Goal: Communication & Community: Answer question/provide support

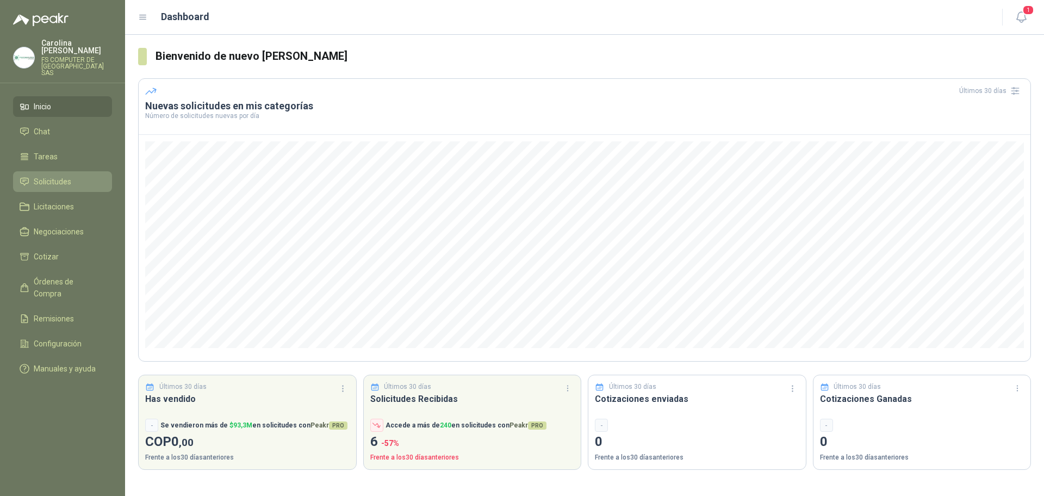
click at [72, 176] on li "Solicitudes" at bounding box center [63, 182] width 86 height 12
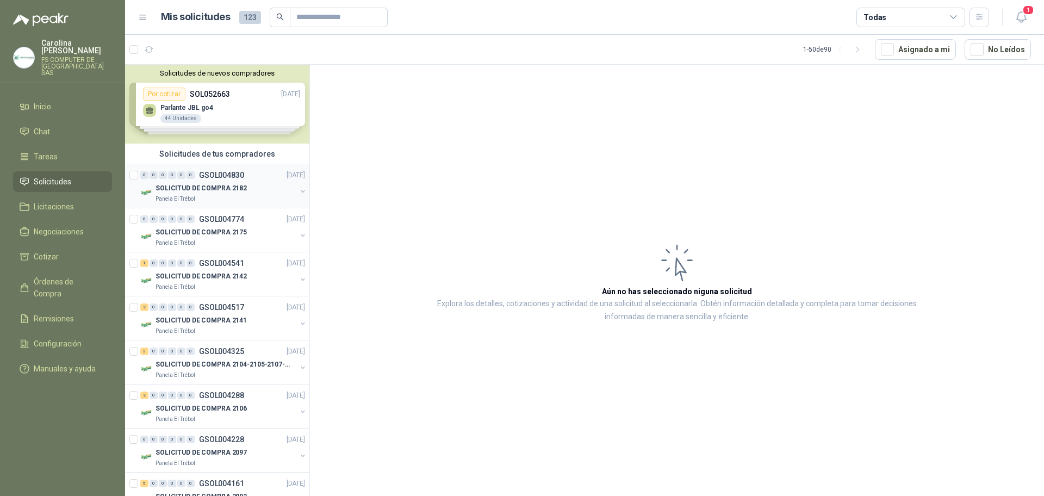
click at [201, 183] on p "SOLICITUD DE COMPRA 2182" at bounding box center [200, 188] width 91 height 10
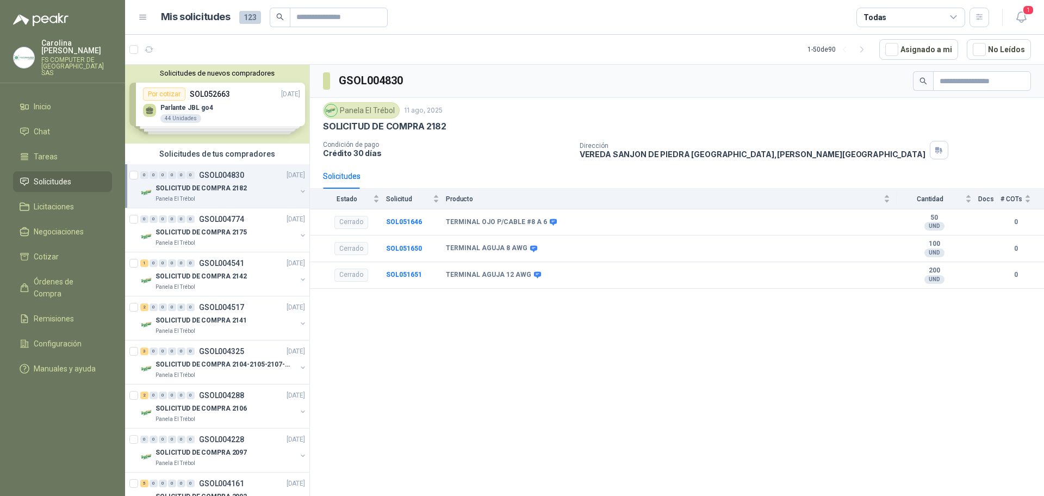
click at [26, 47] on img at bounding box center [24, 57] width 21 height 21
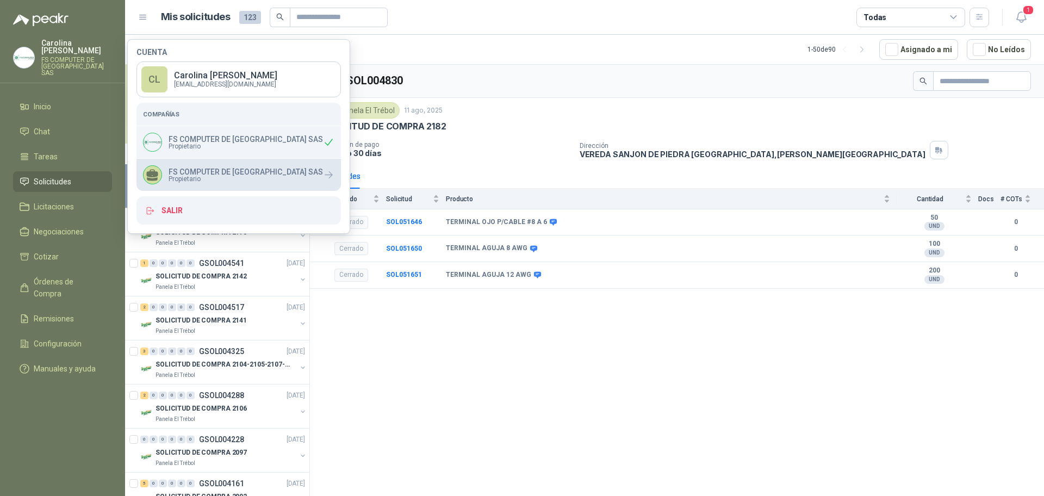
click at [221, 183] on div "FS COMPUTER DE [GEOGRAPHIC_DATA] SAS Propietario" at bounding box center [233, 174] width 180 height 19
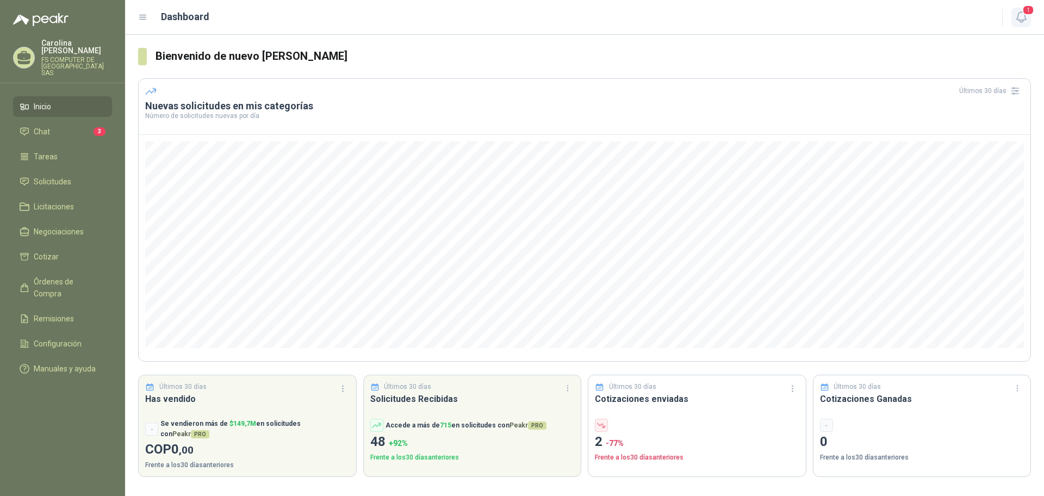
click at [1030, 12] on span "1" at bounding box center [1028, 10] width 12 height 10
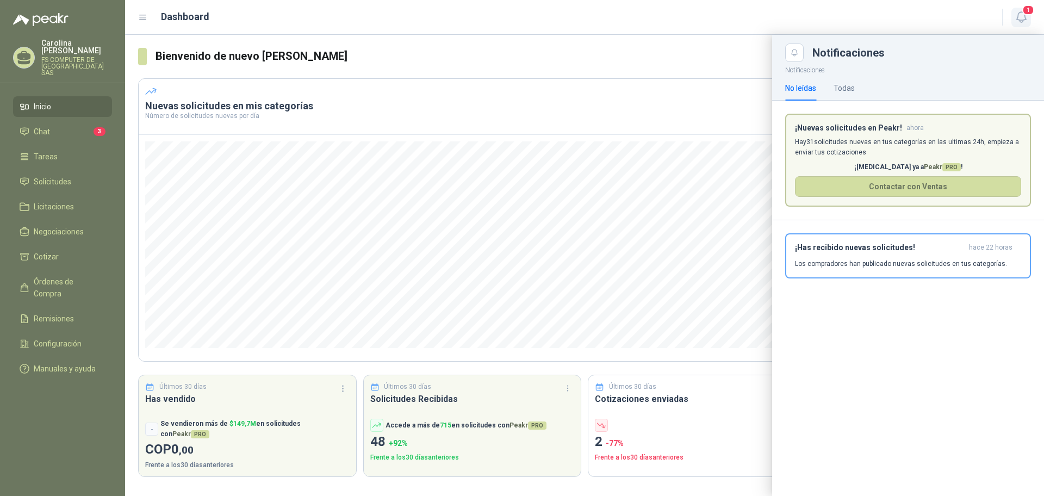
click at [1030, 12] on span "1" at bounding box center [1028, 10] width 12 height 10
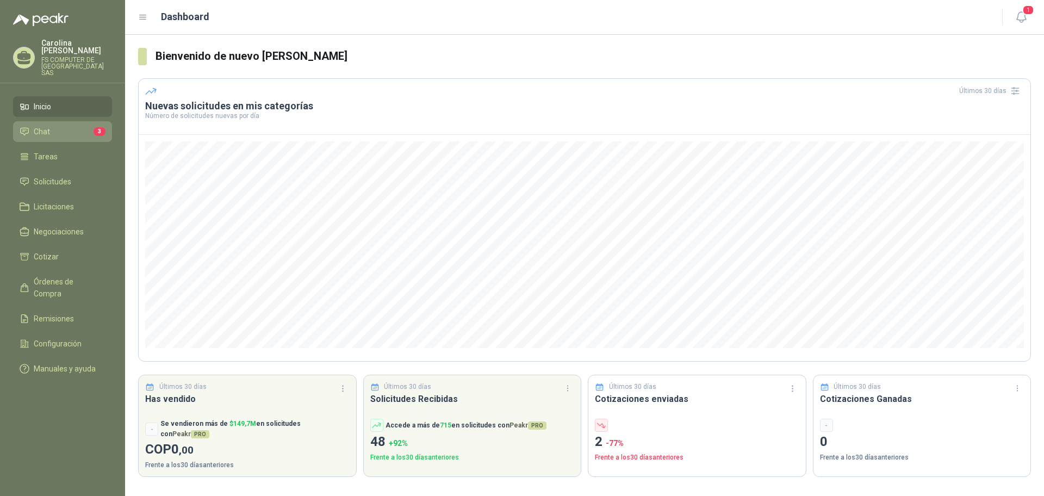
click at [73, 126] on li "Chat 3" at bounding box center [63, 132] width 86 height 12
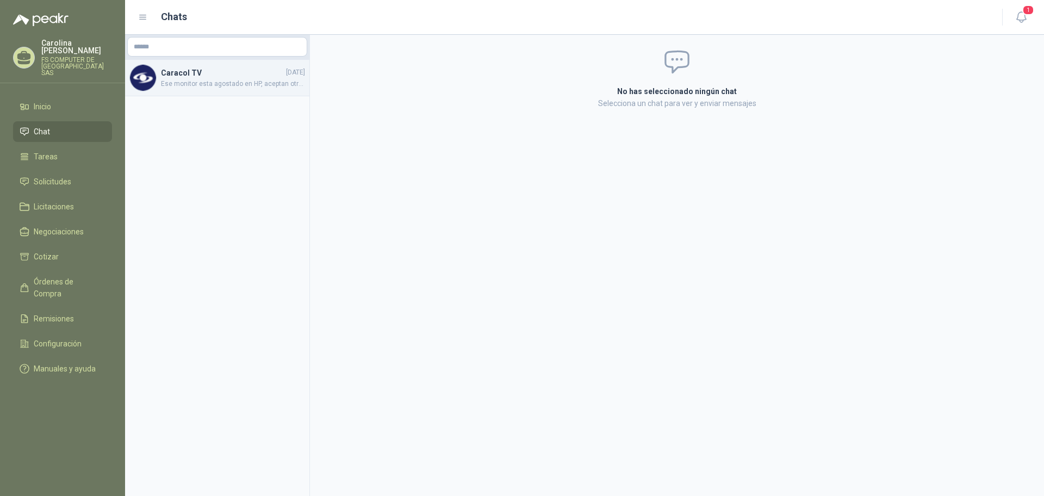
click at [197, 82] on span "Ese monitor esta agostado en HP, aceptan otras marcas con mismas caracteristica…" at bounding box center [233, 84] width 144 height 10
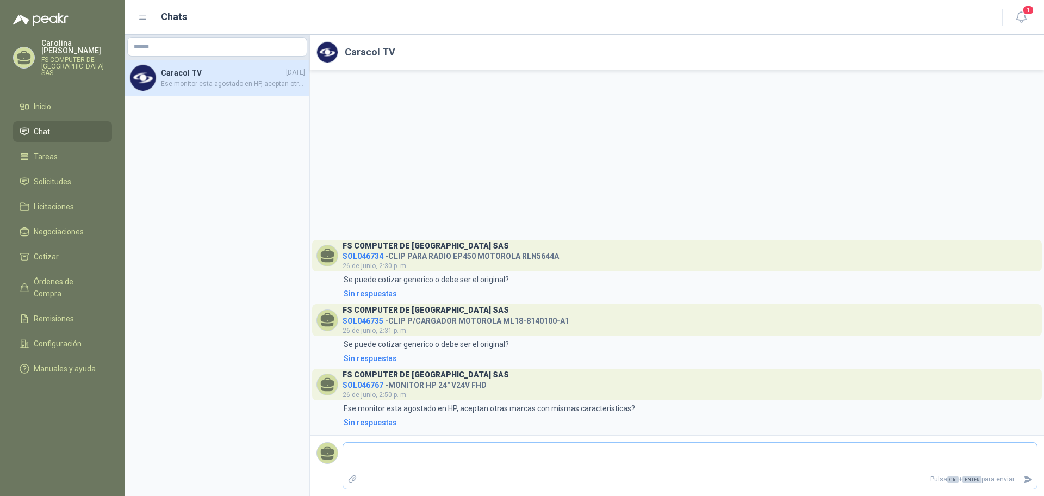
click at [414, 452] on textarea at bounding box center [690, 457] width 694 height 25
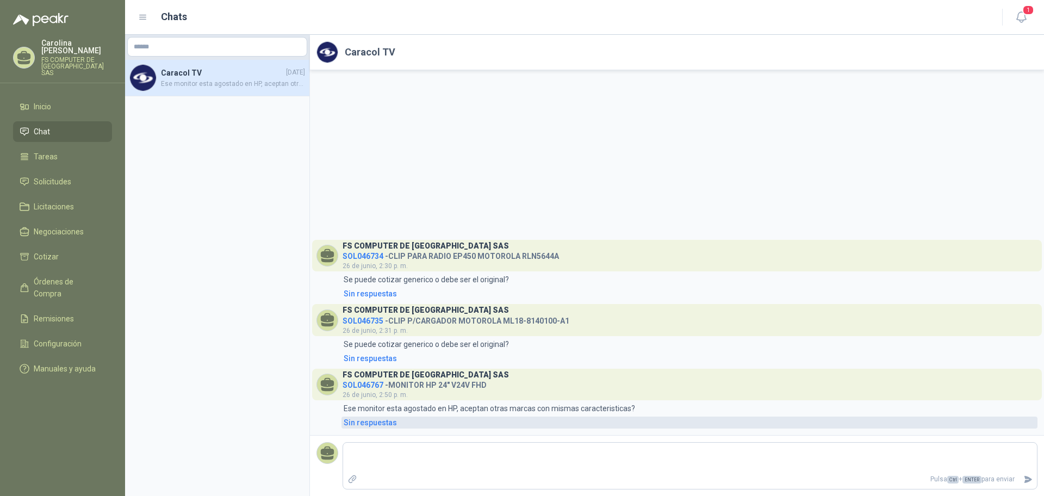
click at [382, 421] on div "Sin respuestas" at bounding box center [370, 422] width 53 height 12
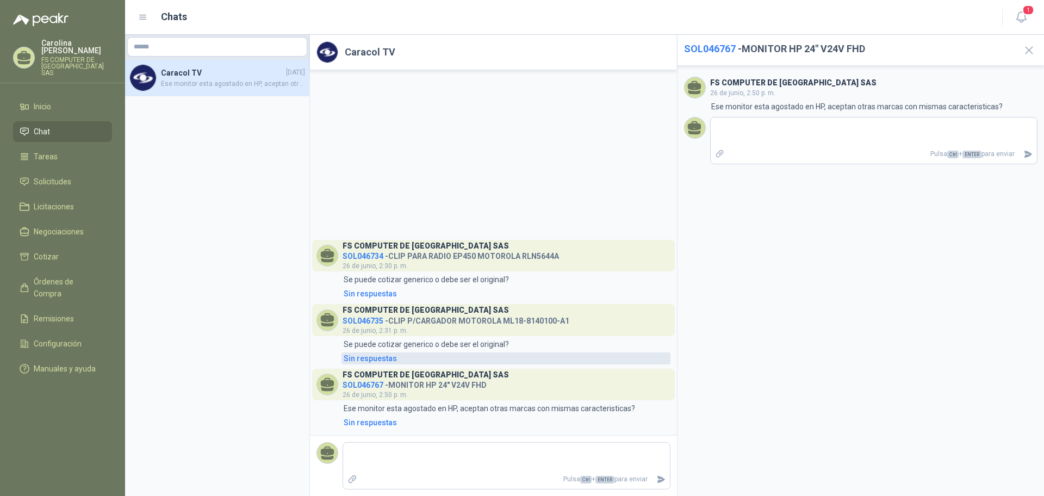
click at [383, 360] on div "Sin respuestas" at bounding box center [370, 358] width 53 height 12
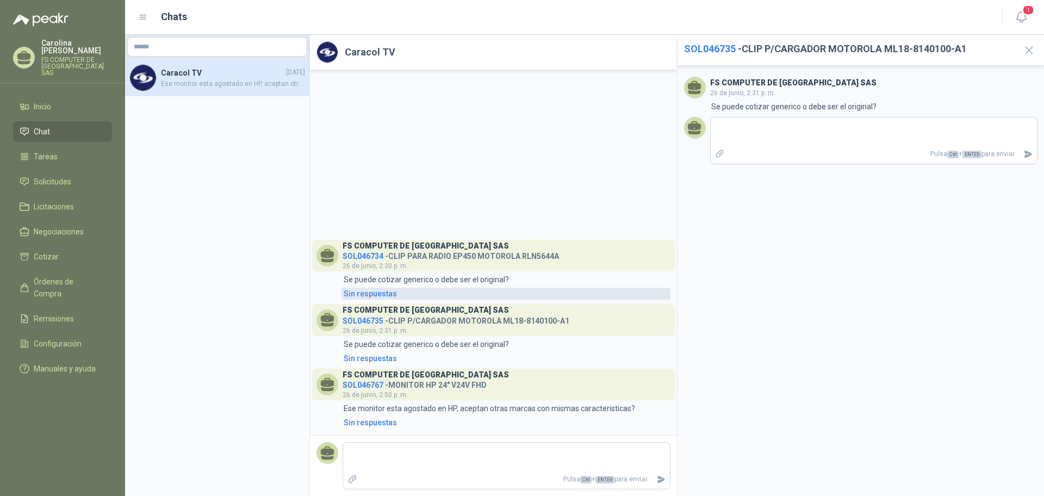
click at [369, 288] on div "Sin respuestas" at bounding box center [370, 294] width 53 height 12
click at [895, 55] on h2 "SOL046734 - CLIP PARA RADIO EP450 MOTOROLA RLN5644A" at bounding box center [849, 48] width 330 height 15
click at [897, 50] on h2 "SOL046734 - CLIP PARA RADIO EP450 MOTOROLA RLN5644A" at bounding box center [849, 48] width 330 height 15
click at [1028, 50] on icon "button" at bounding box center [1028, 50] width 7 height 7
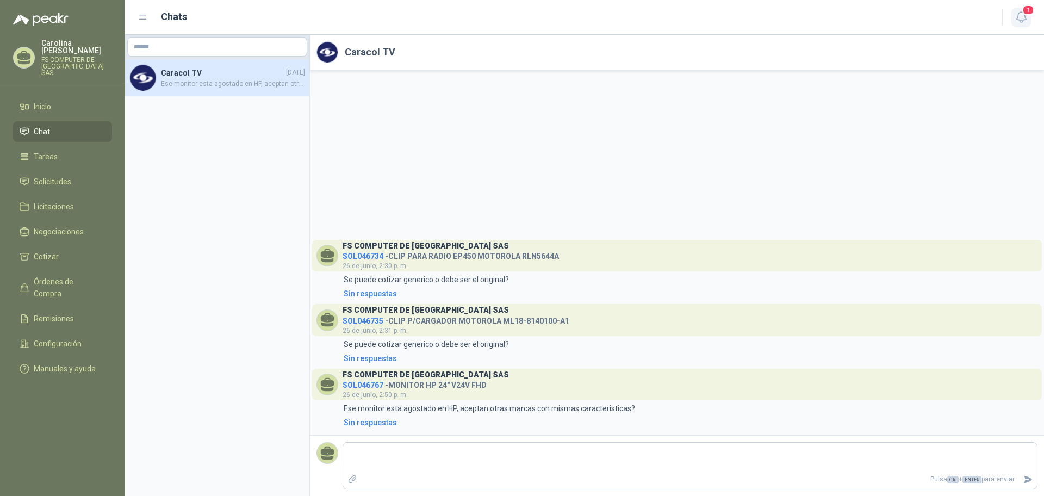
click at [1027, 21] on icon "button" at bounding box center [1021, 17] width 14 height 14
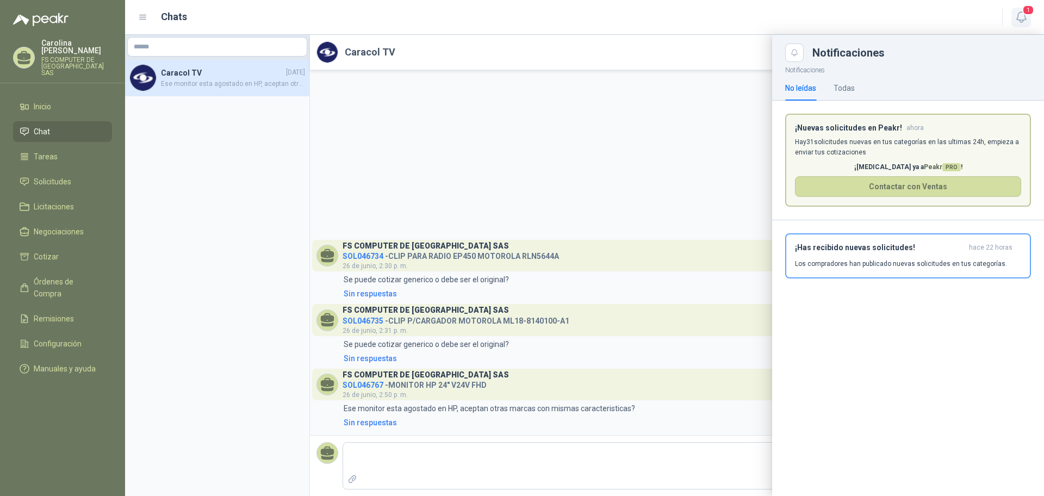
click at [1027, 21] on icon "button" at bounding box center [1021, 17] width 14 height 14
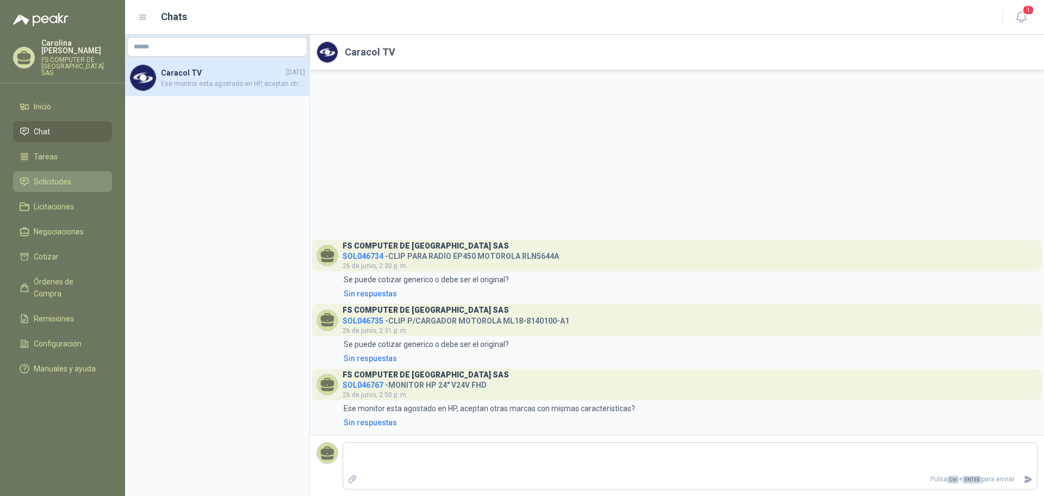
click at [78, 176] on li "Solicitudes" at bounding box center [63, 182] width 86 height 12
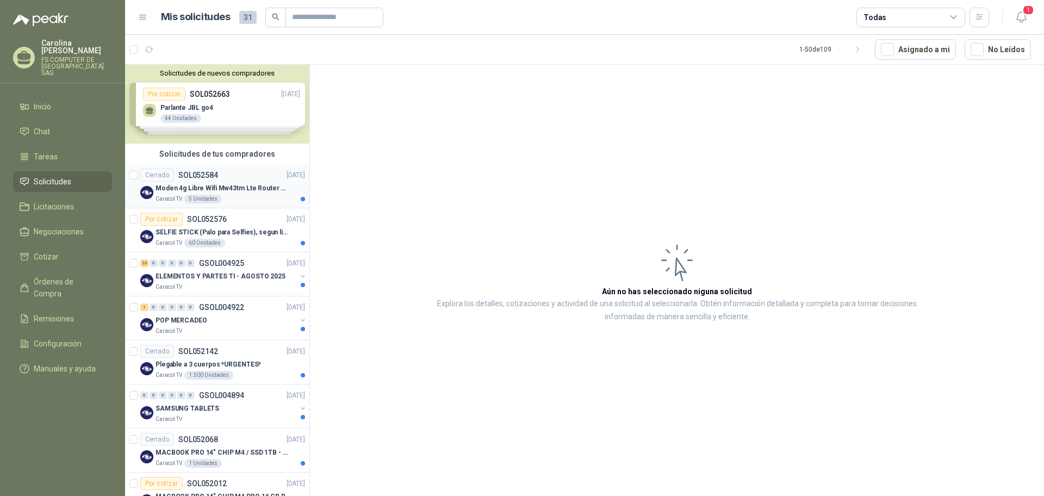
click at [231, 188] on p "Moden 4g Libre Wifi Mw43tm Lte Router Móvil Internet 5ghz" at bounding box center [222, 188] width 135 height 10
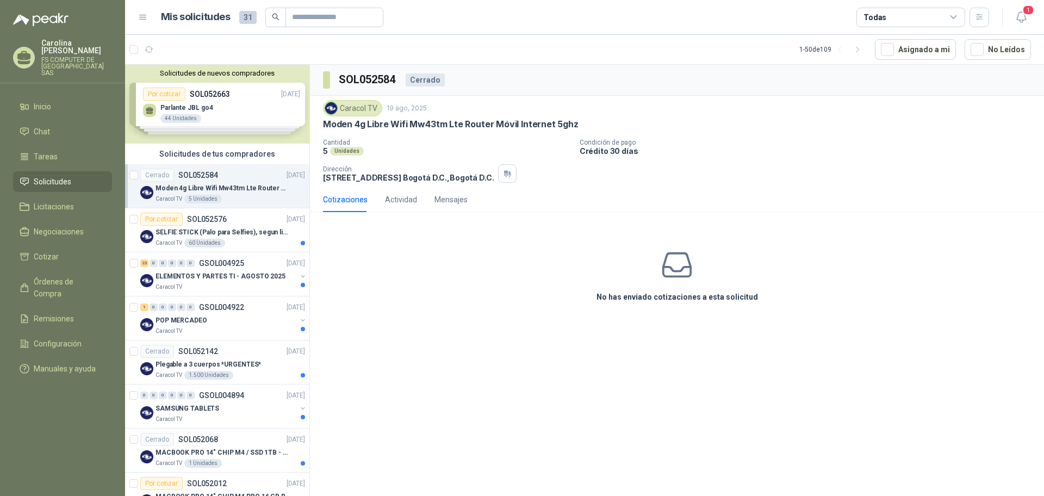
click at [453, 286] on div "No has enviado cotizaciones a esta solicitud" at bounding box center [677, 275] width 734 height 109
click at [251, 239] on div "Caracol TV 60 Unidades" at bounding box center [229, 243] width 149 height 9
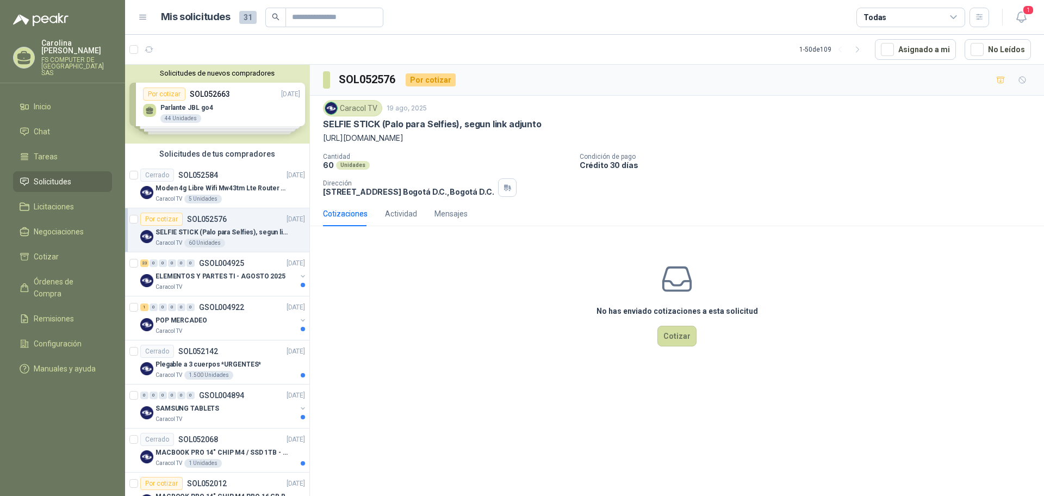
click at [365, 137] on p "https://www.facebook.com/share/r/16yJRQtP6v/" at bounding box center [677, 138] width 708 height 12
copy p "https://www.facebook.com/share/r/16yJRQtP6v/"
click at [768, 164] on p "Crédito 30 días" at bounding box center [809, 164] width 460 height 9
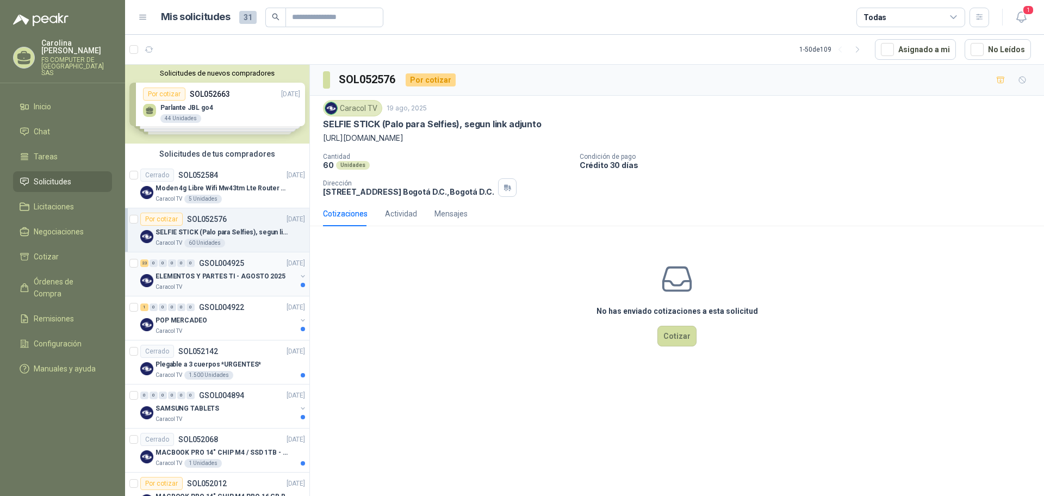
click at [184, 283] on div "Caracol TV" at bounding box center [225, 287] width 141 height 9
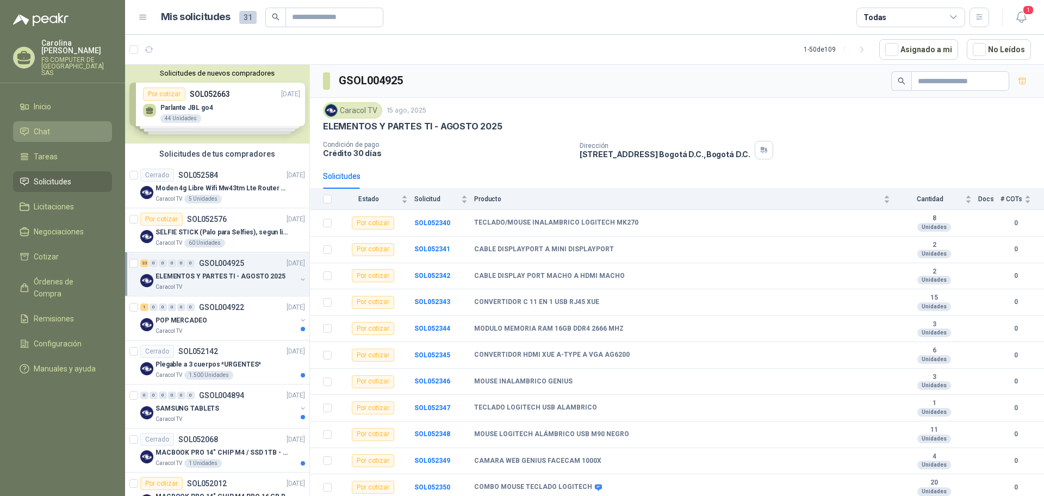
click at [80, 126] on li "Chat" at bounding box center [63, 132] width 86 height 12
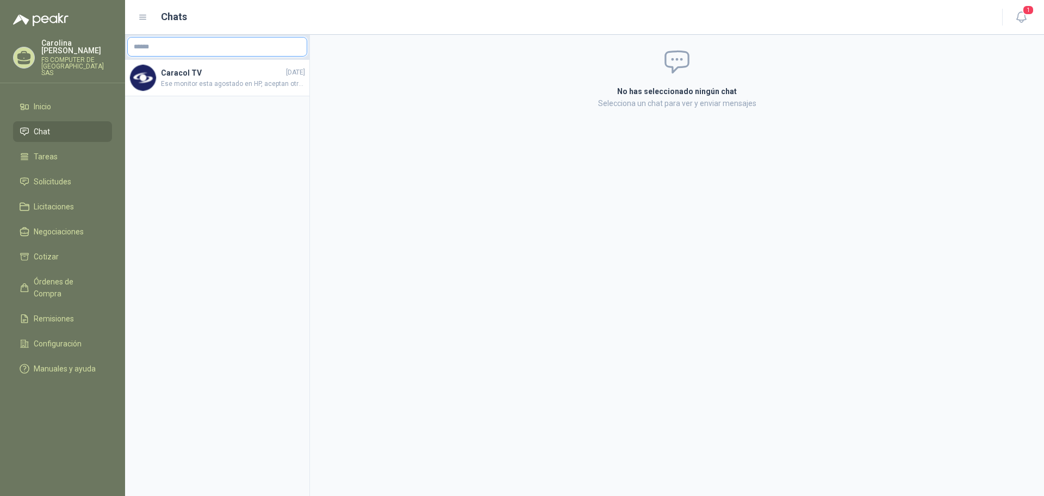
click at [176, 50] on input "text" at bounding box center [217, 47] width 179 height 18
click at [179, 95] on div "Caracol TV 26/06/2025 Ese monitor esta agostado en HP, aceptan otras marcas con…" at bounding box center [217, 78] width 184 height 36
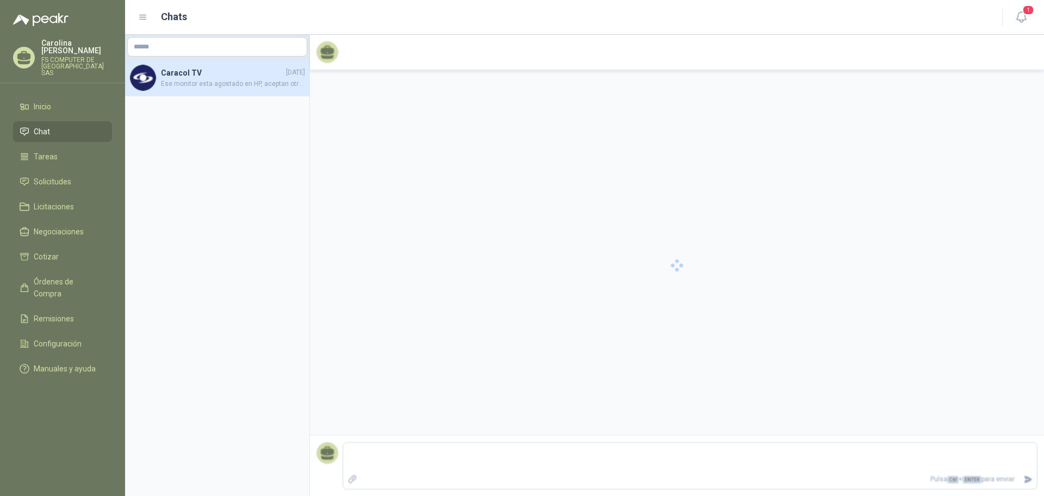
click at [179, 84] on span "Ese monitor esta agostado en HP, aceptan otras marcas con mismas caracteristica…" at bounding box center [233, 84] width 144 height 10
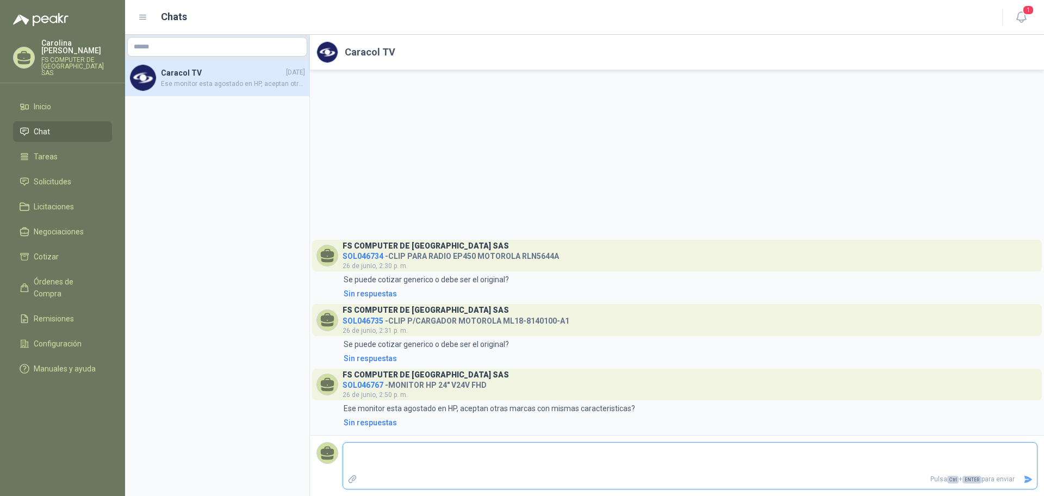
click at [445, 463] on textarea at bounding box center [690, 457] width 694 height 25
click at [58, 176] on span "Solicitudes" at bounding box center [53, 182] width 38 height 12
